Goal: Check status

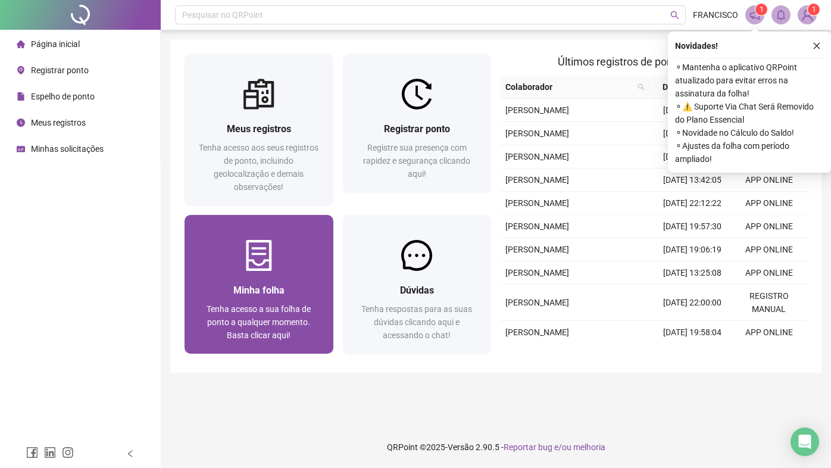
click at [275, 259] on div at bounding box center [259, 255] width 149 height 31
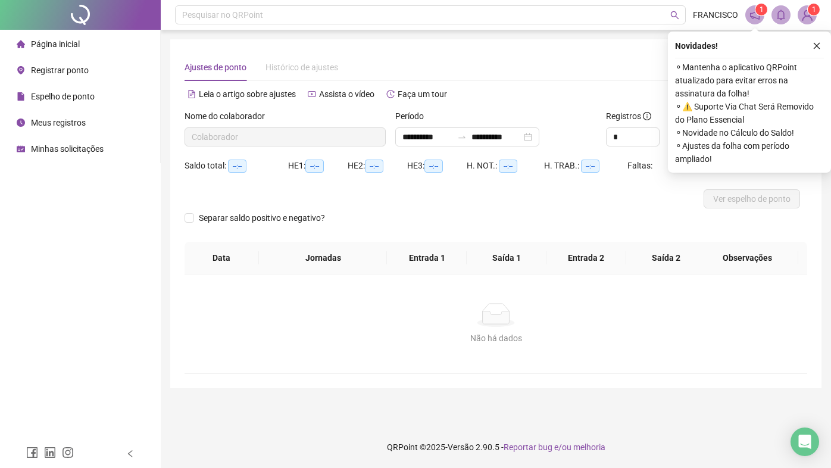
type input "**********"
click at [814, 48] on icon "close" at bounding box center [817, 46] width 8 height 8
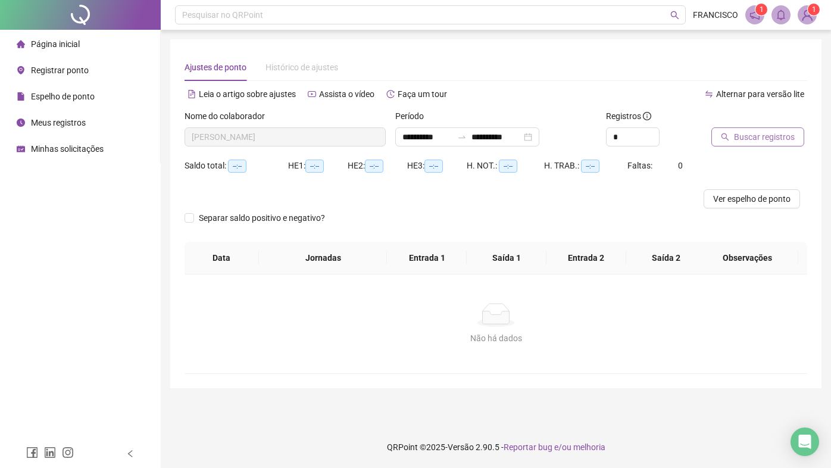
click at [748, 130] on span "Buscar registros" at bounding box center [764, 136] width 61 height 13
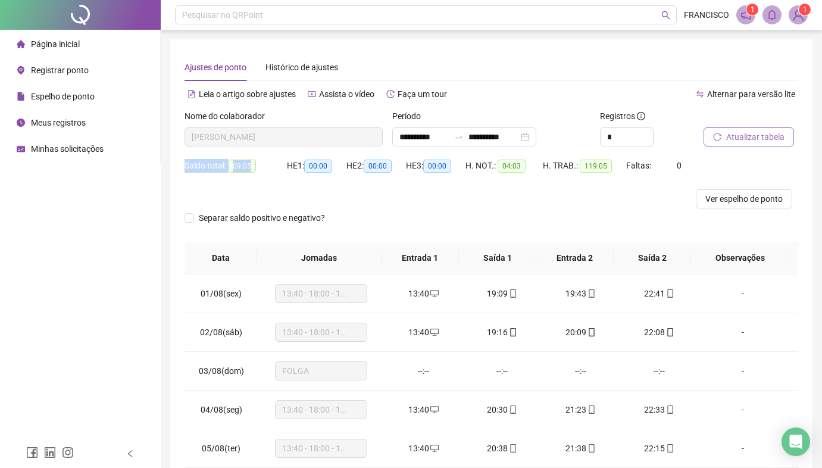
drag, startPoint x: 186, startPoint y: 166, endPoint x: 249, endPoint y: 167, distance: 63.1
click at [249, 167] on div "Saldo total: 09:05" at bounding box center [236, 166] width 102 height 14
click at [484, 76] on div "Ajustes de ponto Histórico de ajustes" at bounding box center [492, 67] width 614 height 27
